Goal: Information Seeking & Learning: Learn about a topic

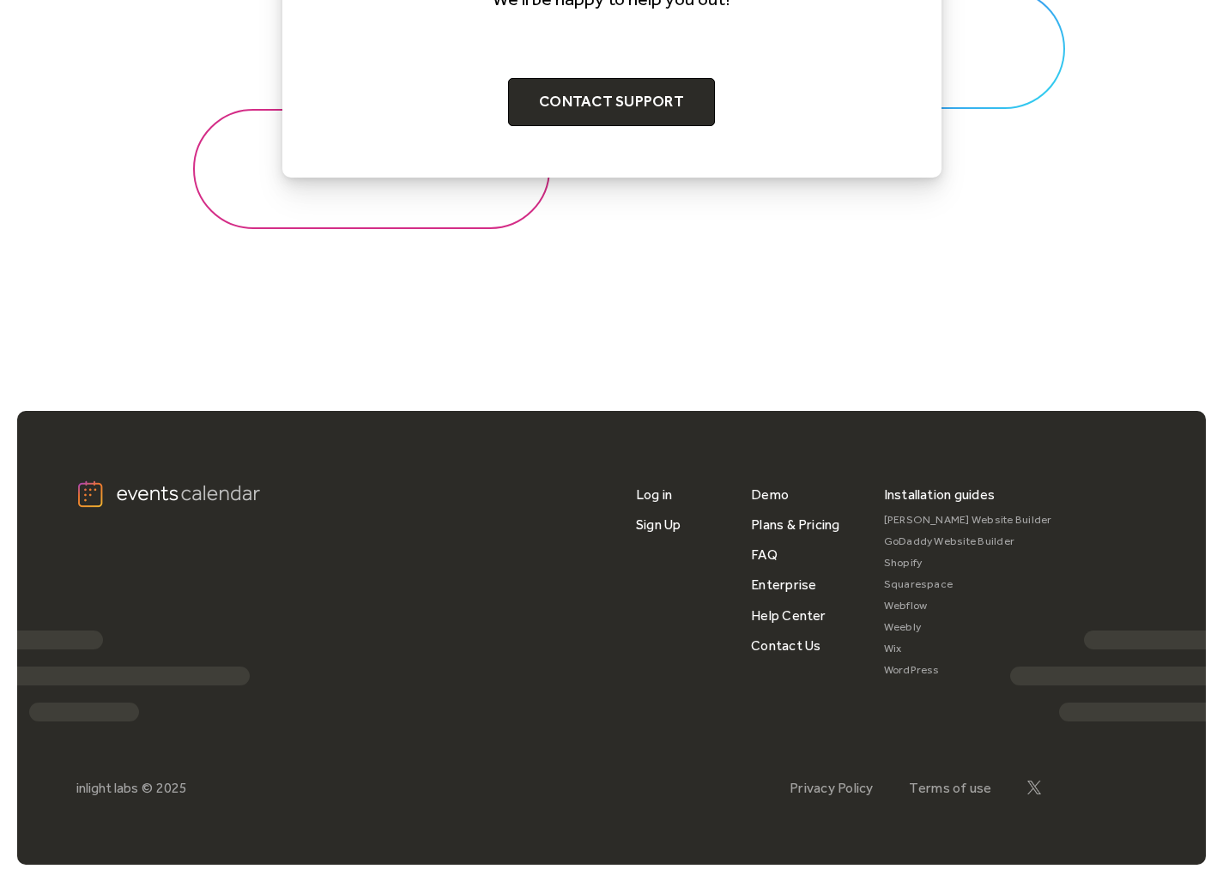
scroll to position [2071, 0]
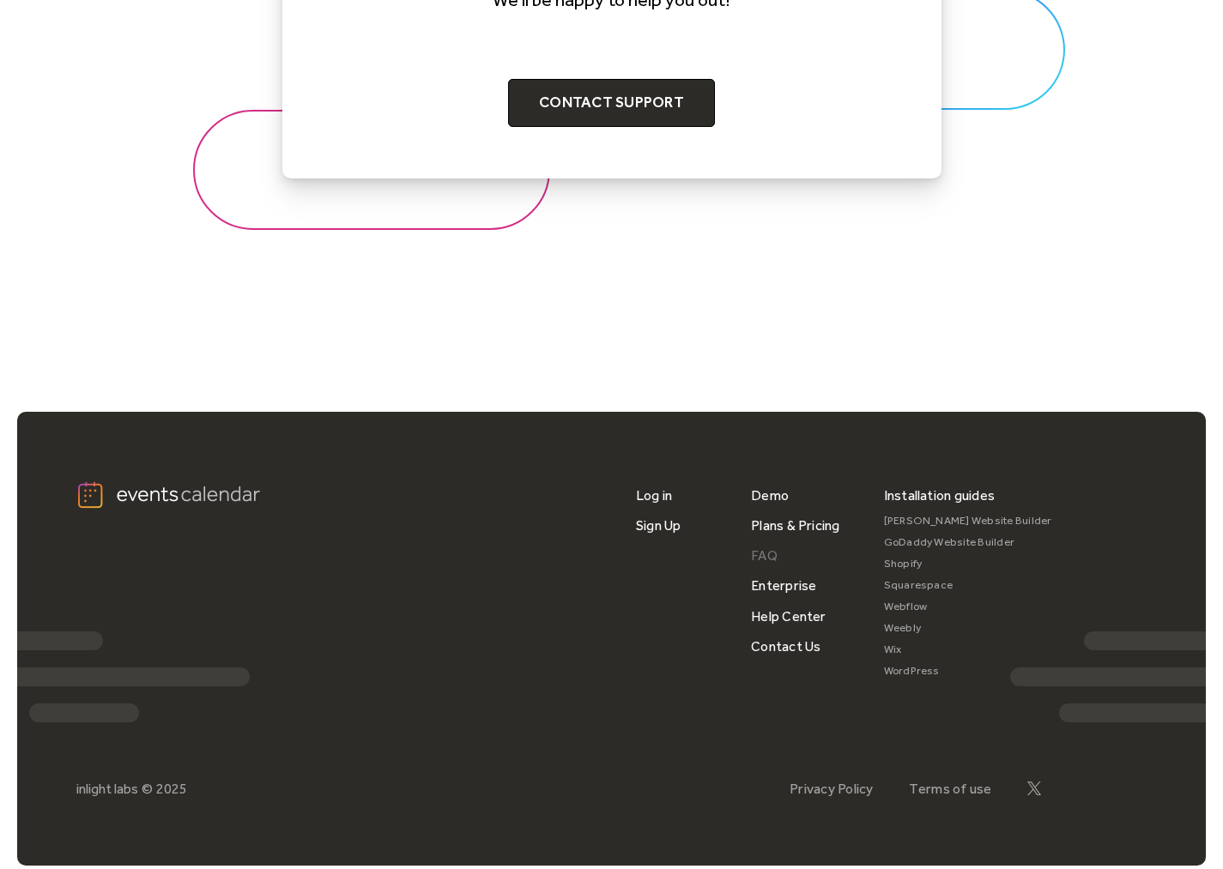
click at [759, 542] on link "FAQ" at bounding box center [764, 555] width 27 height 30
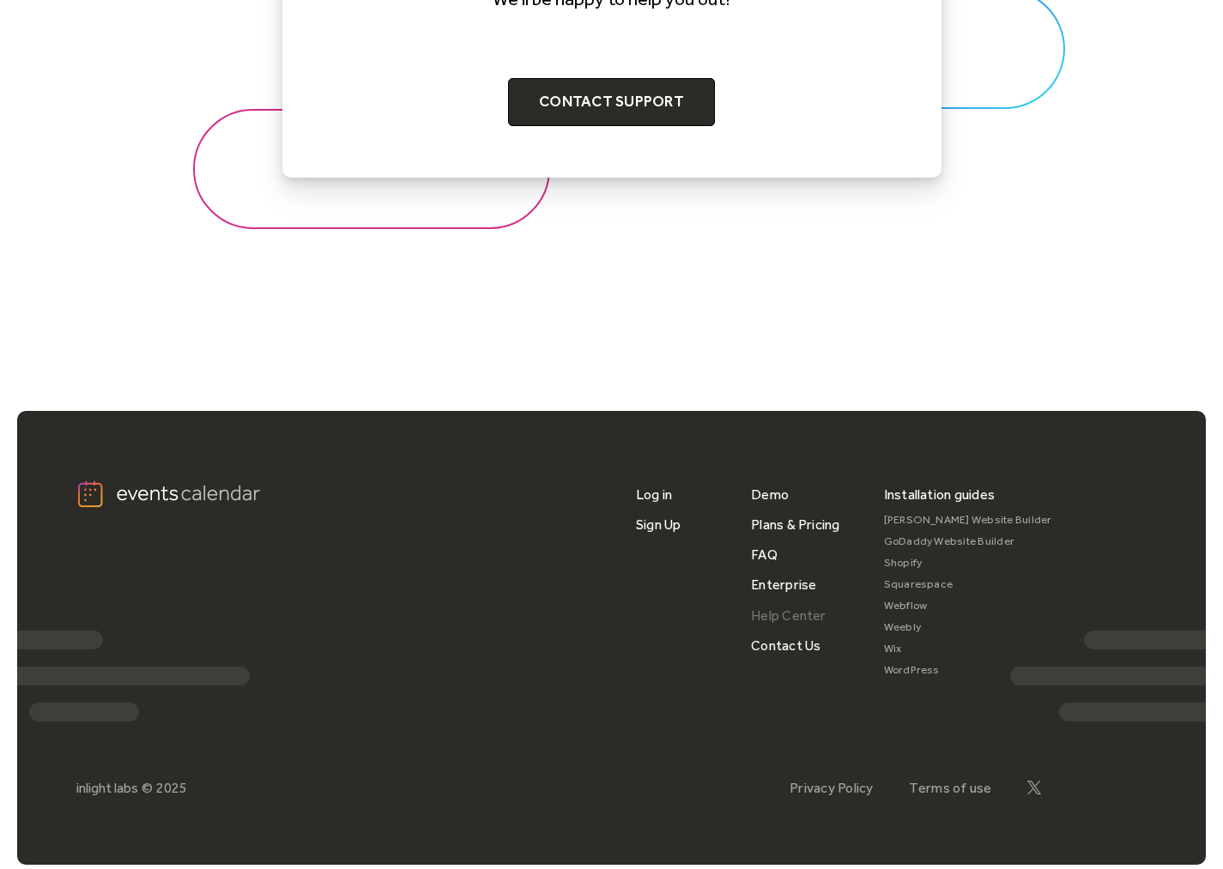
scroll to position [2071, 0]
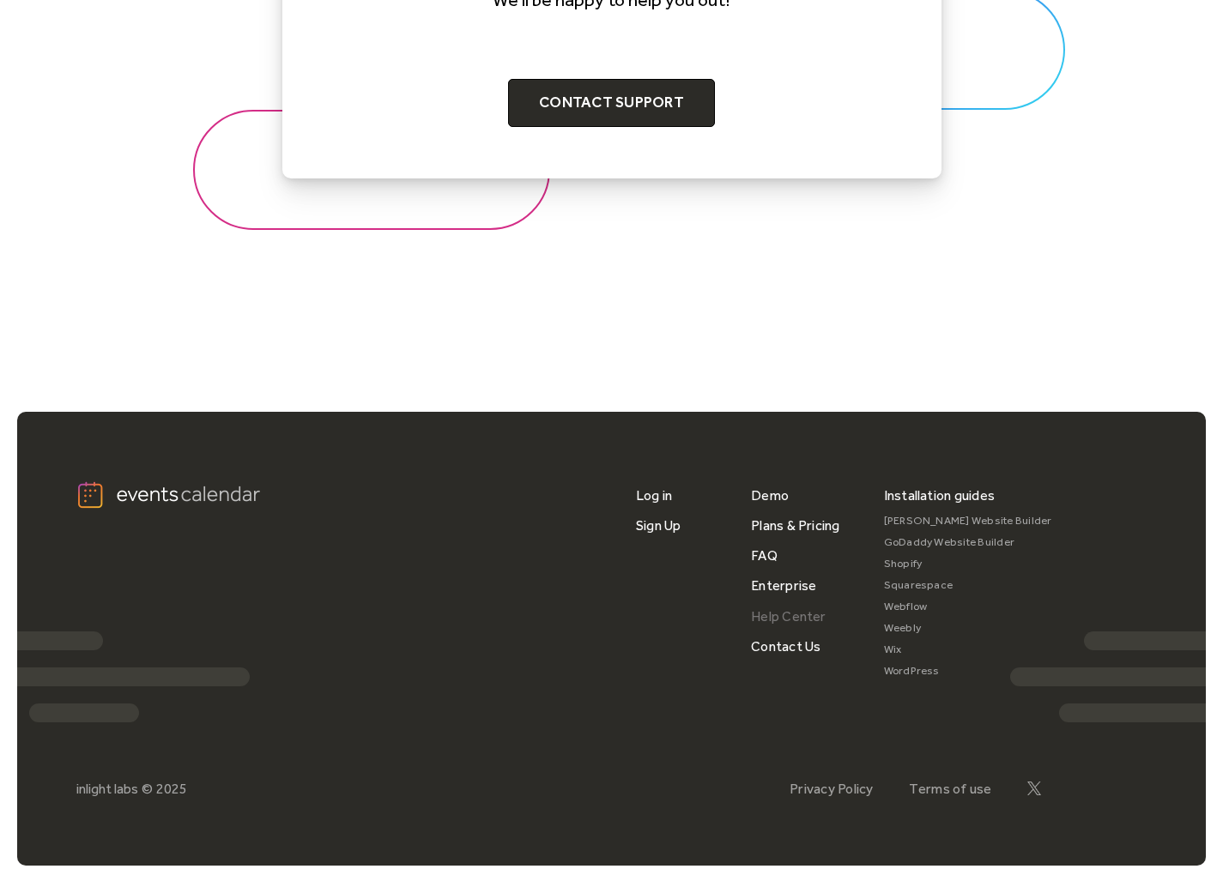
click at [793, 607] on link "Help Center" at bounding box center [788, 616] width 75 height 30
click at [764, 487] on link "Demo" at bounding box center [770, 495] width 38 height 30
click at [772, 512] on link "Plans & Pricing" at bounding box center [795, 525] width 89 height 30
click at [764, 637] on link "Contact Us" at bounding box center [785, 646] width 69 height 30
click at [770, 521] on link "Plans & Pricing" at bounding box center [795, 525] width 89 height 30
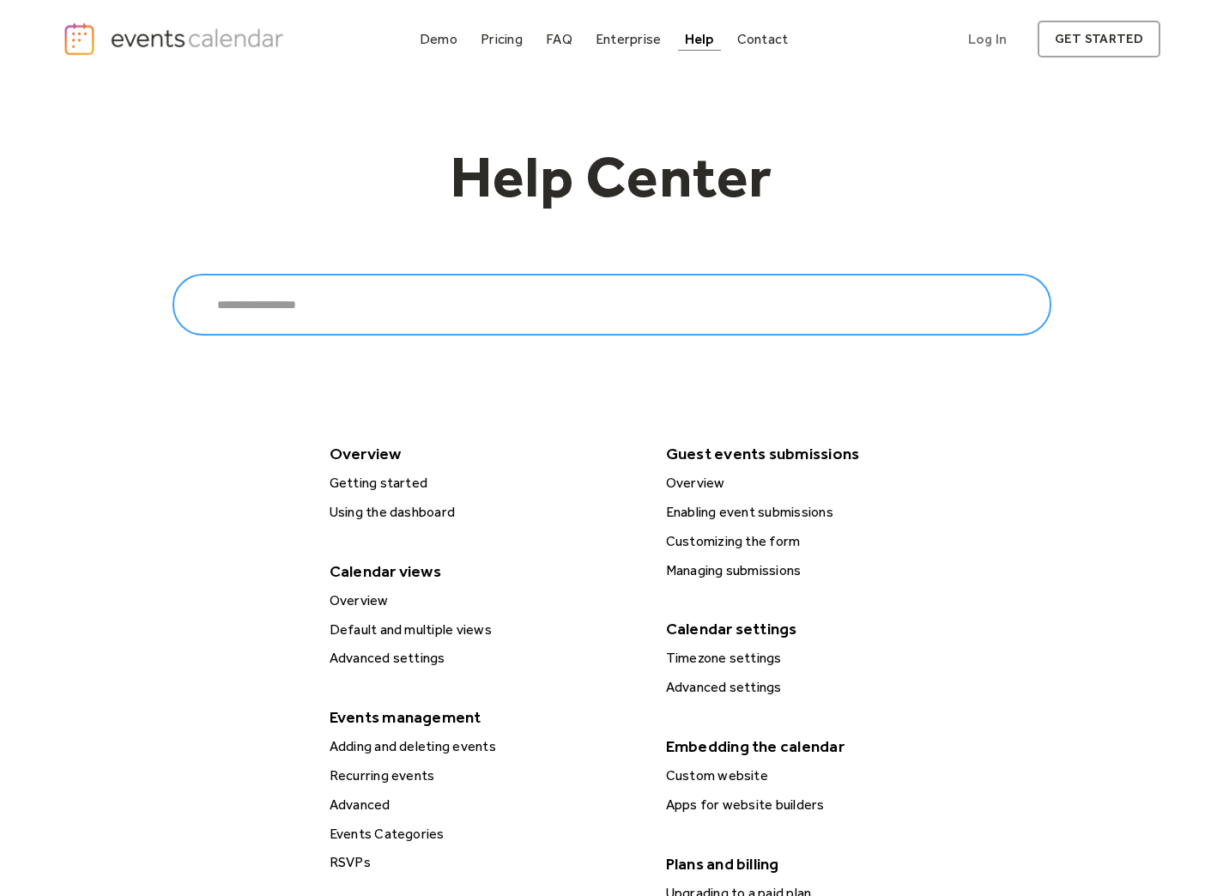
click at [510, 305] on input "Search" at bounding box center [611, 305] width 878 height 62
type input "***"
click input "******" at bounding box center [0, 0] width 0 height 0
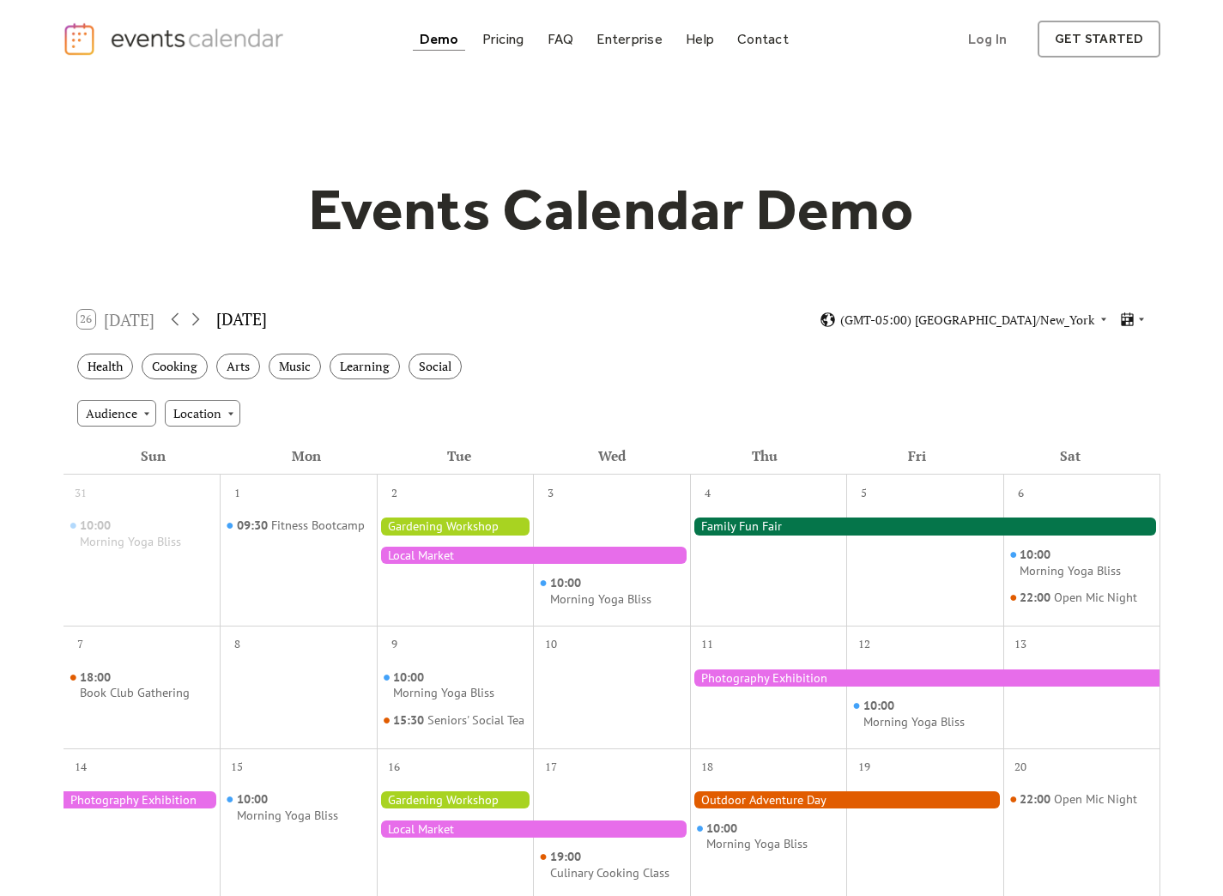
click at [412, 522] on div at bounding box center [455, 525] width 157 height 17
